Goal: Transaction & Acquisition: Book appointment/travel/reservation

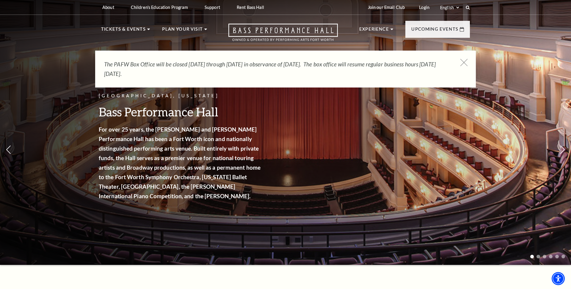
click at [465, 62] on icon at bounding box center [463, 62] width 7 height 7
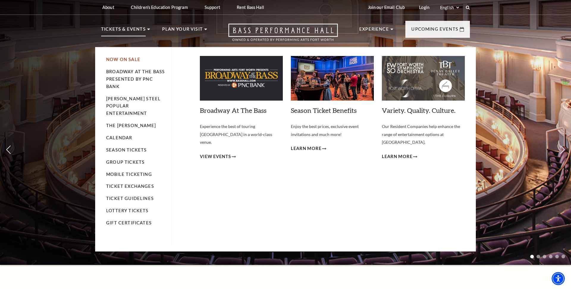
click at [124, 59] on link "Now On Sale" at bounding box center [123, 59] width 34 height 5
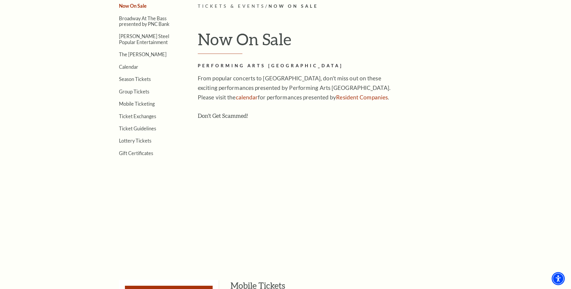
scroll to position [189, 0]
click at [127, 61] on ul "Now On Sale Broadway At The Bass presented by PNC Bank Irwin Steel Popular Ente…" at bounding box center [140, 77] width 79 height 153
click at [126, 65] on link "Calendar" at bounding box center [128, 66] width 19 height 6
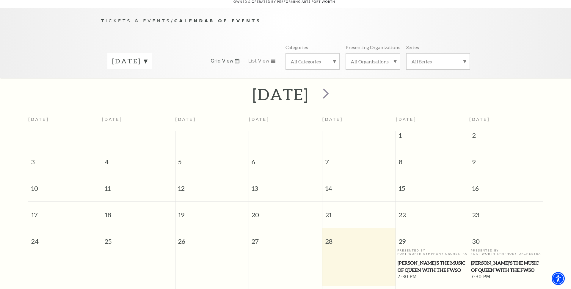
scroll to position [53, 0]
click at [334, 92] on span "next" at bounding box center [325, 92] width 17 height 17
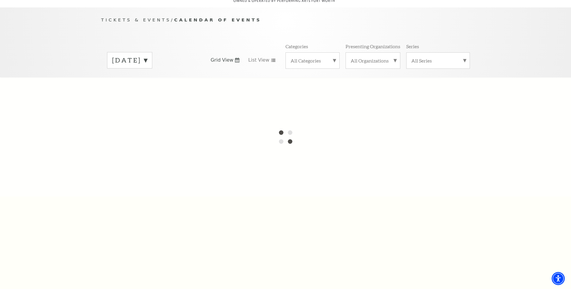
click at [349, 92] on div at bounding box center [285, 136] width 571 height 119
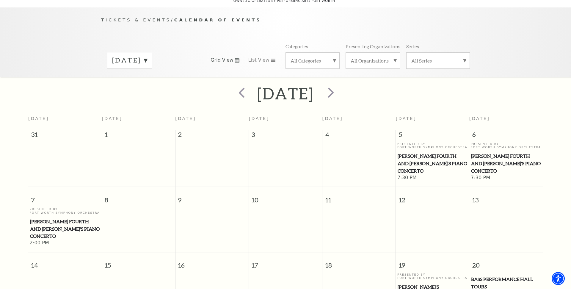
click at [152, 56] on div "September 2025" at bounding box center [129, 60] width 45 height 16
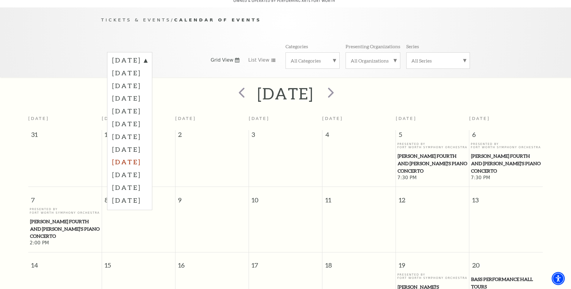
click at [142, 158] on label "April 2026" at bounding box center [129, 161] width 35 height 13
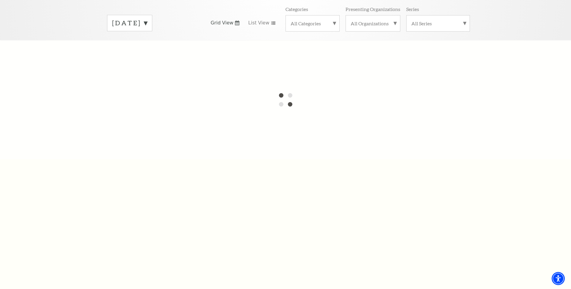
scroll to position [93, 0]
click at [152, 20] on div "September 2025" at bounding box center [129, 19] width 45 height 16
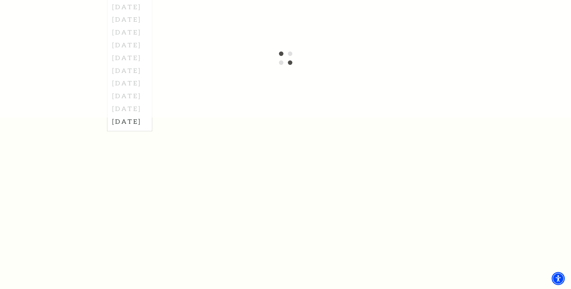
scroll to position [129, 0]
click at [148, 82] on div at bounding box center [285, 60] width 571 height 119
click at [232, 64] on div at bounding box center [285, 60] width 571 height 119
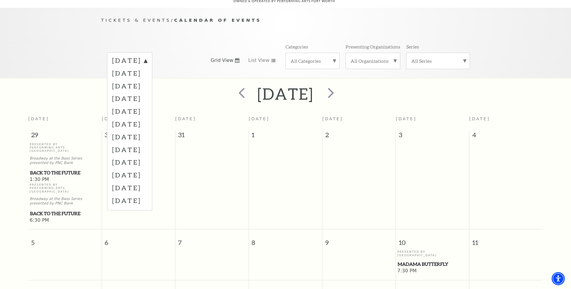
scroll to position [53, 0]
click at [218, 43] on div "August 2025 September 2025 October 2025 November 2025 December 2025 January 202…" at bounding box center [285, 60] width 369 height 34
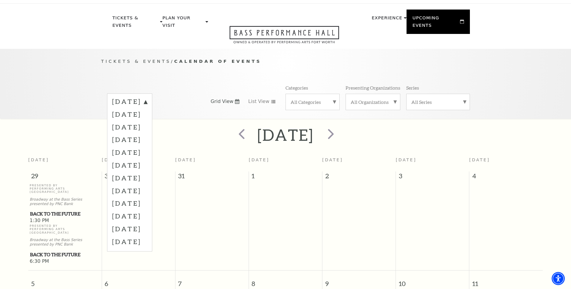
scroll to position [0, 0]
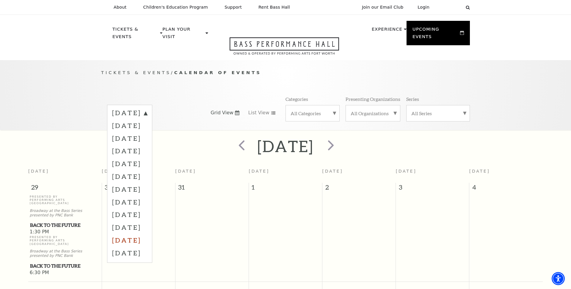
click at [128, 236] on label "June 2026" at bounding box center [129, 239] width 35 height 13
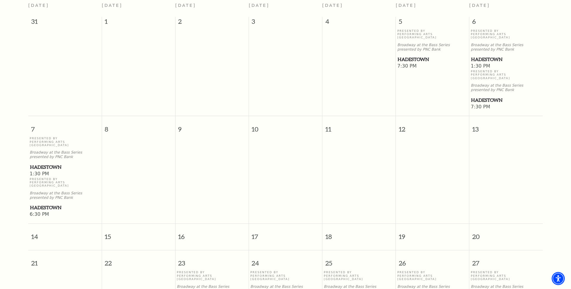
scroll to position [65, 0]
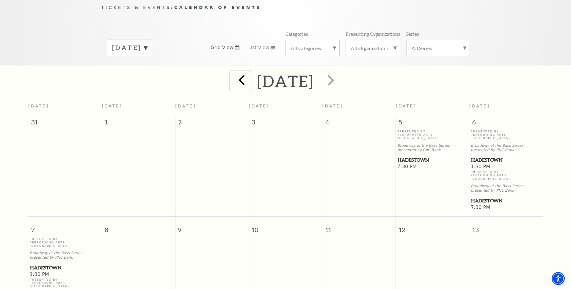
click at [233, 76] on span "prev" at bounding box center [241, 79] width 17 height 17
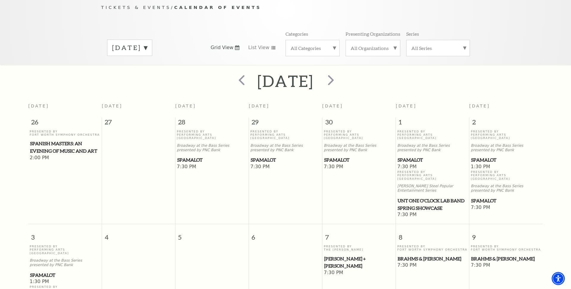
scroll to position [62, 0]
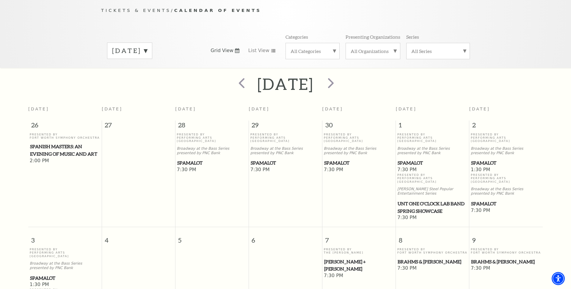
click at [152, 42] on div "May 2026" at bounding box center [129, 50] width 45 height 16
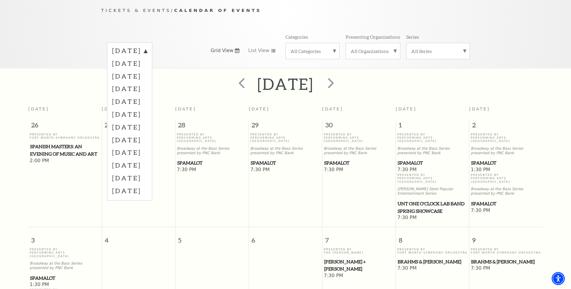
click at [175, 21] on div "Tickets & Events / Calendar of Events August 2025 September 2025 October 2025 N…" at bounding box center [285, 37] width 380 height 61
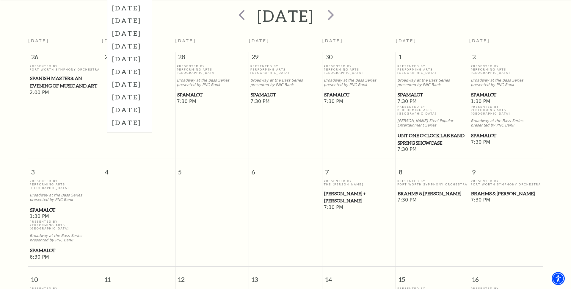
scroll to position [116, 0]
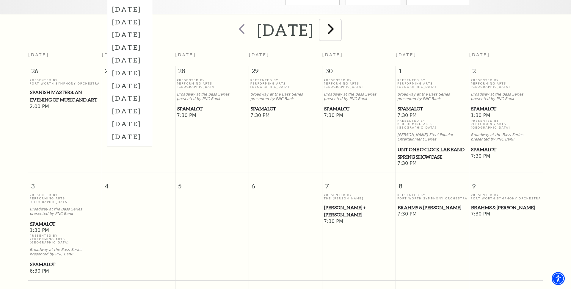
click at [339, 24] on span "next" at bounding box center [330, 28] width 17 height 17
click at [0, 0] on div at bounding box center [0, 0] width 0 height 0
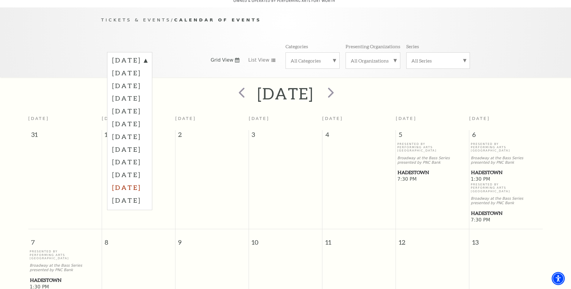
scroll to position [53, 0]
click at [132, 194] on label "July 2026" at bounding box center [129, 199] width 35 height 13
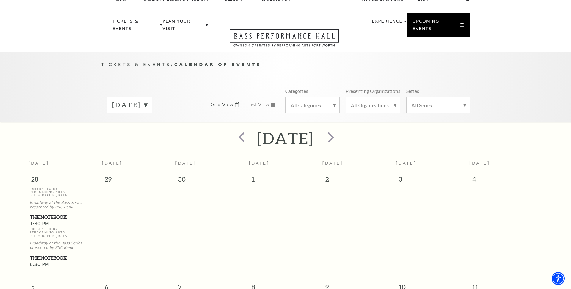
scroll to position [0, 0]
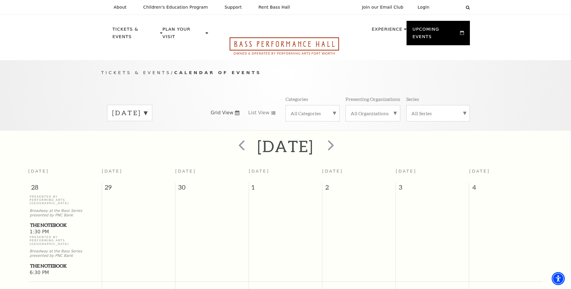
click at [258, 40] on icon "Open this option" at bounding box center [283, 46] width 109 height 18
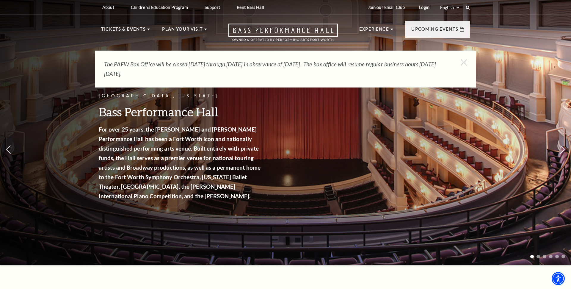
click at [467, 63] on div "The PAFW Box Office will be closed Saturday, August 30th through Monday, Septem…" at bounding box center [285, 69] width 380 height 37
click at [465, 63] on icon at bounding box center [463, 62] width 7 height 7
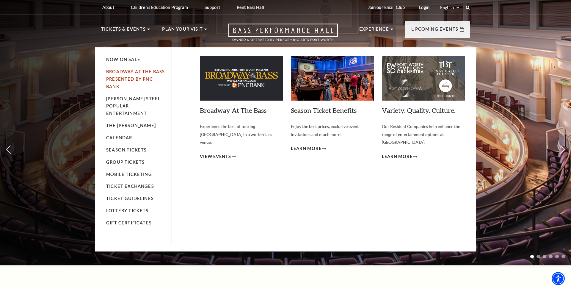
click at [151, 81] on link "Broadway At The Bass presented by PNC Bank" at bounding box center [135, 79] width 59 height 20
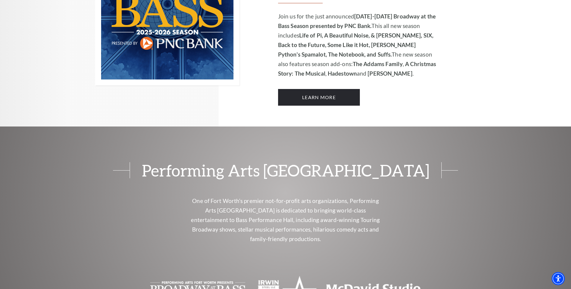
scroll to position [522, 0]
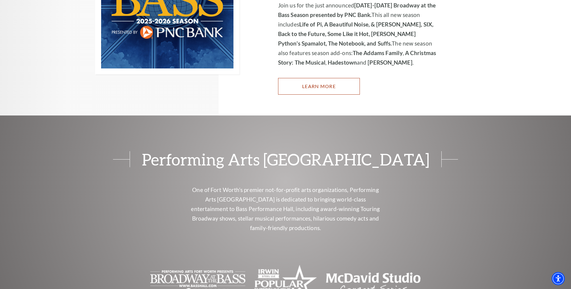
click at [305, 78] on link "Learn More" at bounding box center [319, 86] width 82 height 17
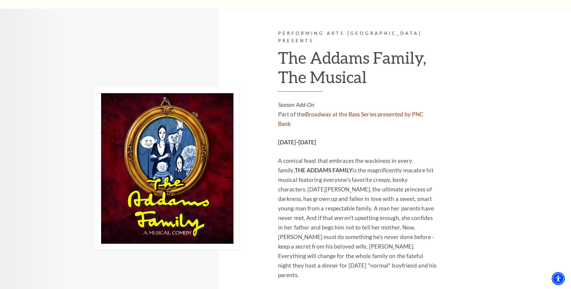
scroll to position [1099, 0]
